Goal: Navigation & Orientation: Find specific page/section

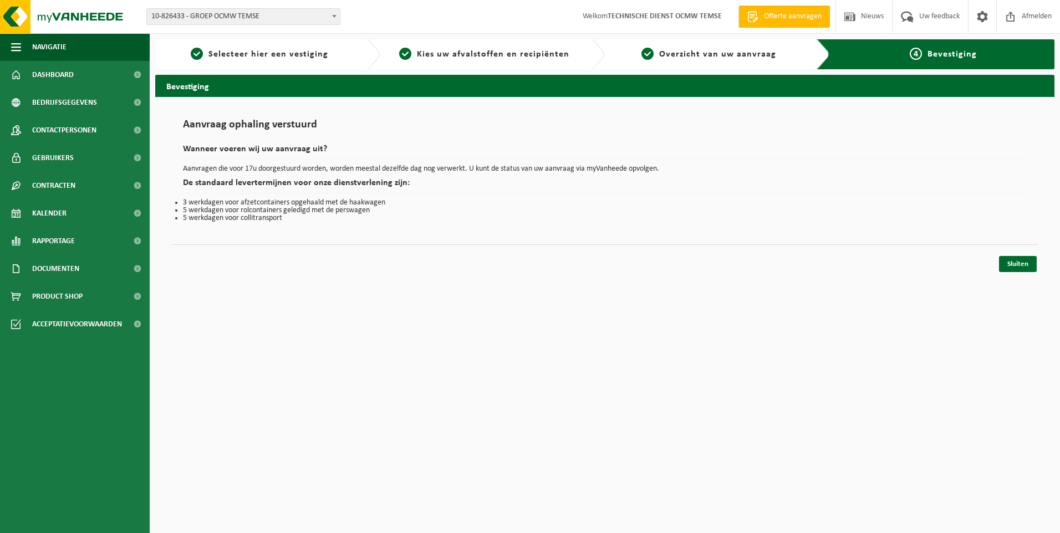
click at [924, 54] on div "4 Bevestiging" at bounding box center [943, 54] width 211 height 13
click at [62, 216] on span "Kalender" at bounding box center [49, 214] width 34 height 28
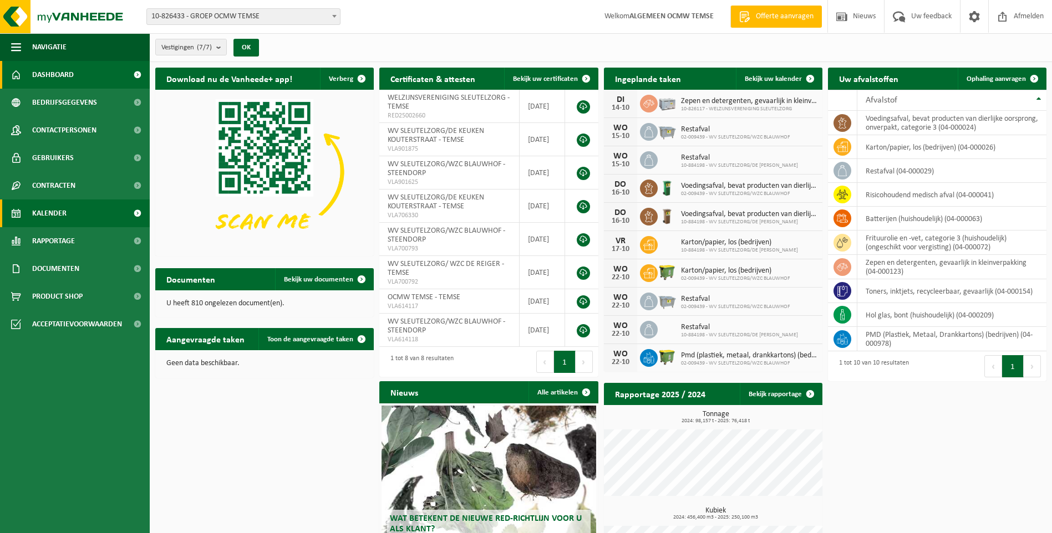
click at [45, 212] on span "Kalender" at bounding box center [49, 214] width 34 height 28
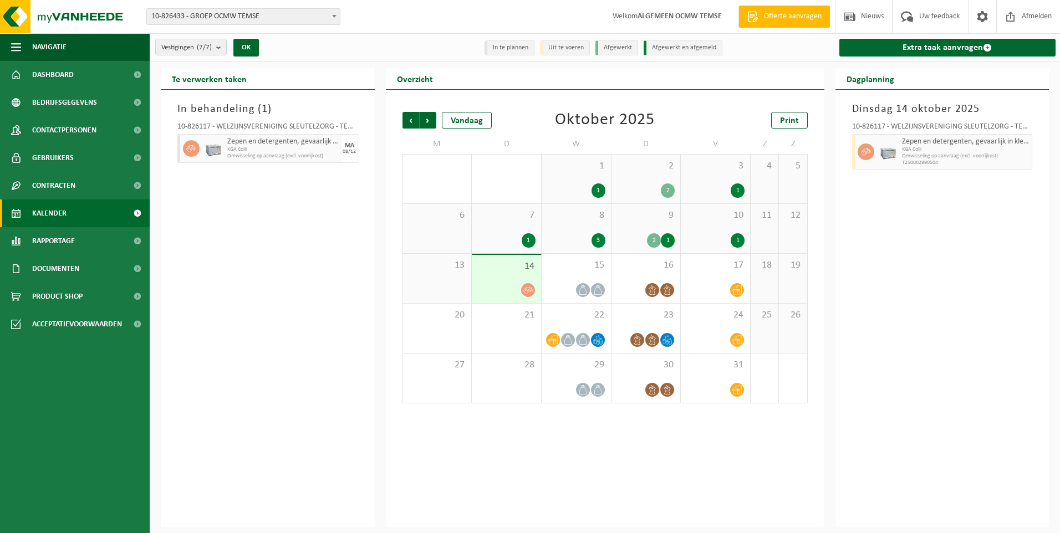
click at [946, 150] on span "KGA Colli" at bounding box center [966, 149] width 128 height 7
